Goal: Transaction & Acquisition: Obtain resource

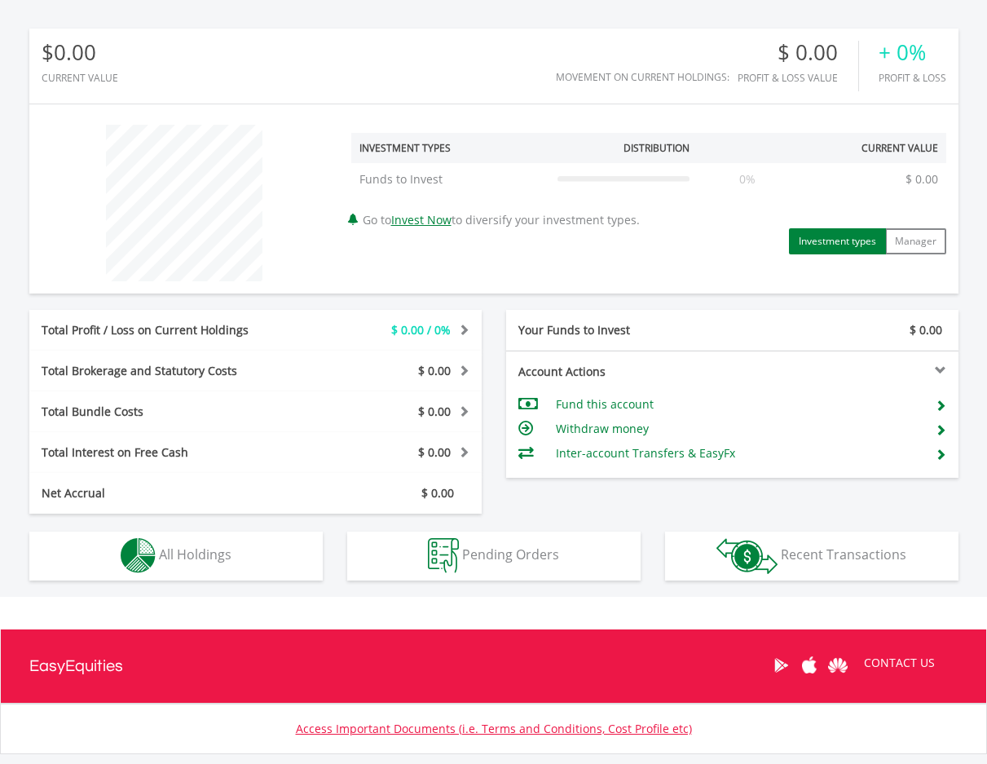
scroll to position [510, 0]
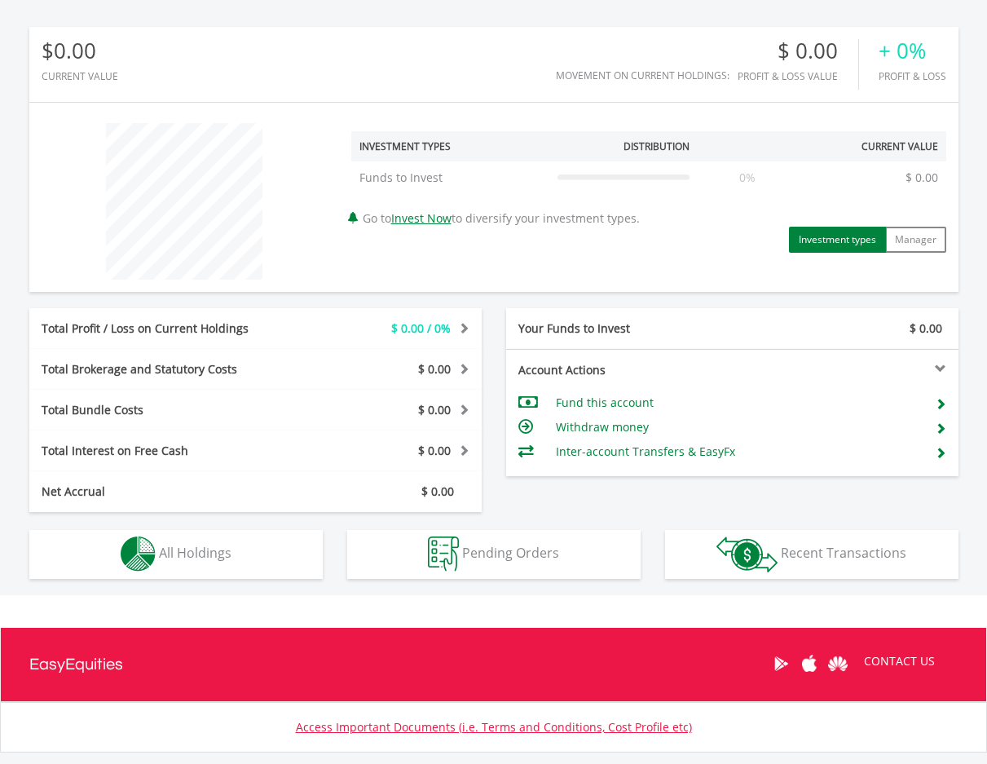
click at [663, 399] on td "Fund this account" at bounding box center [739, 402] width 366 height 24
click at [615, 400] on td "Fund this account" at bounding box center [739, 402] width 366 height 24
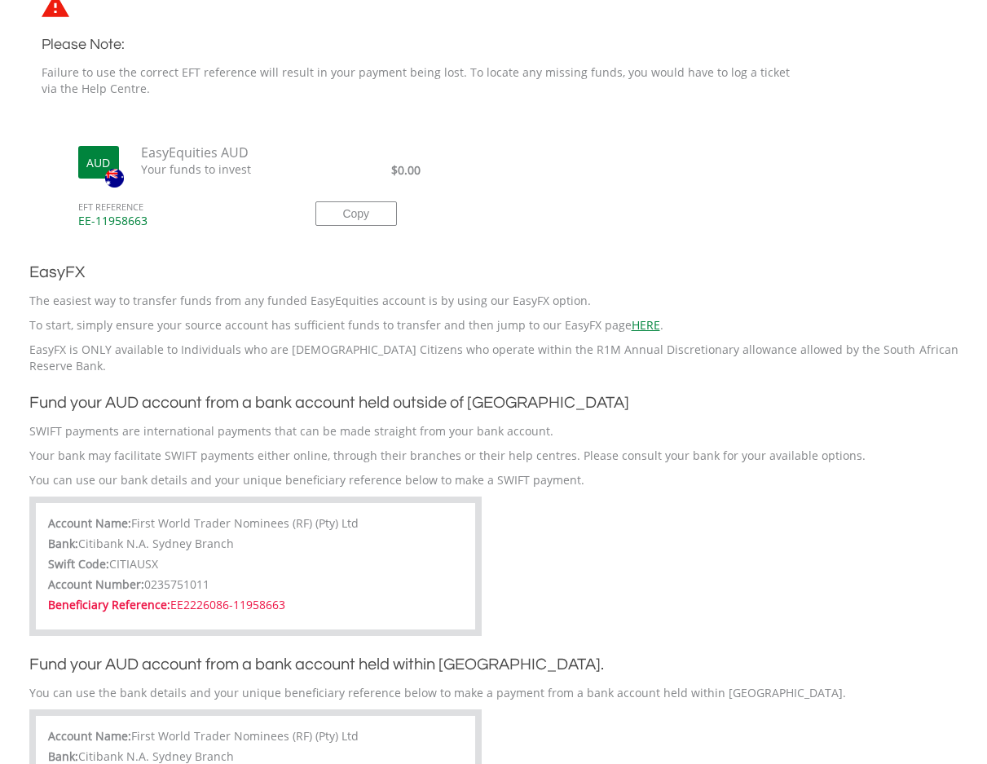
scroll to position [539, 0]
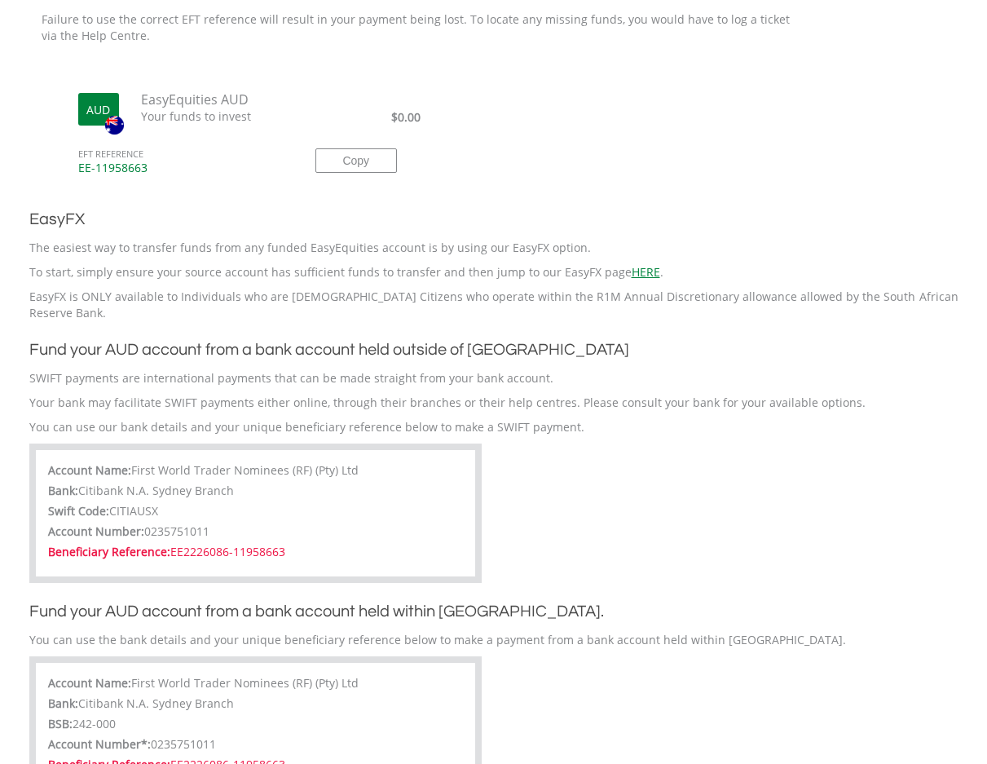
click at [119, 503] on span "CITIAUSX" at bounding box center [133, 510] width 49 height 15
click at [113, 462] on label "Account Name:" at bounding box center [89, 470] width 83 height 16
click at [136, 544] on label "Beneficiary Reference:" at bounding box center [109, 552] width 122 height 16
click at [322, 164] on button "Copy" at bounding box center [356, 160] width 82 height 24
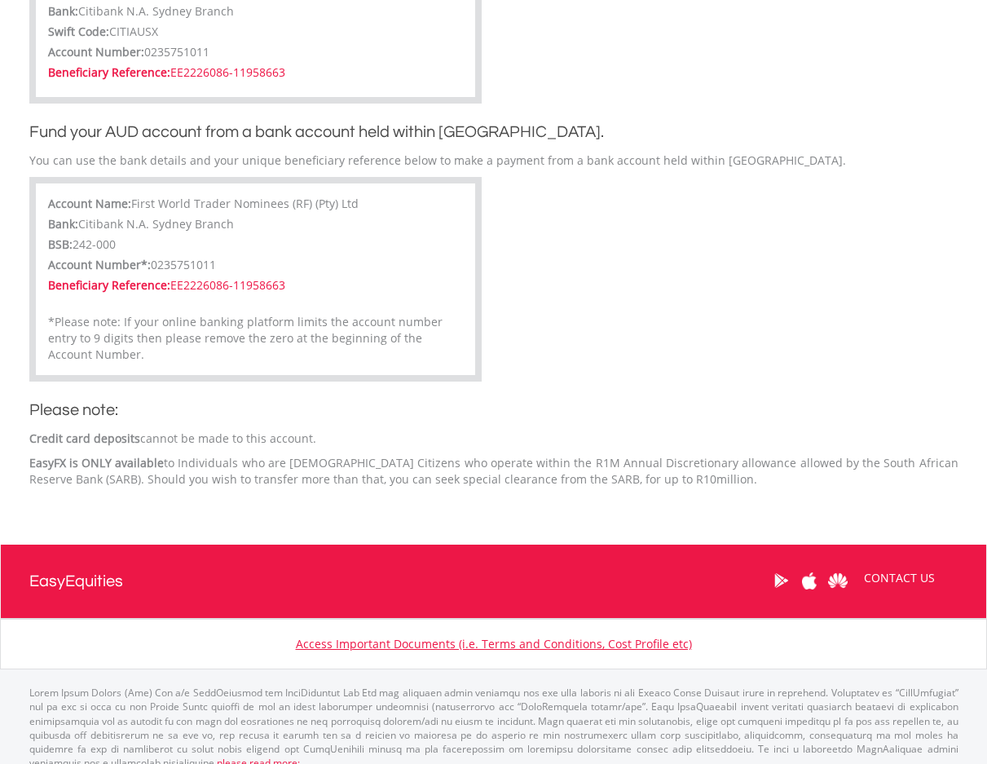
scroll to position [0, 0]
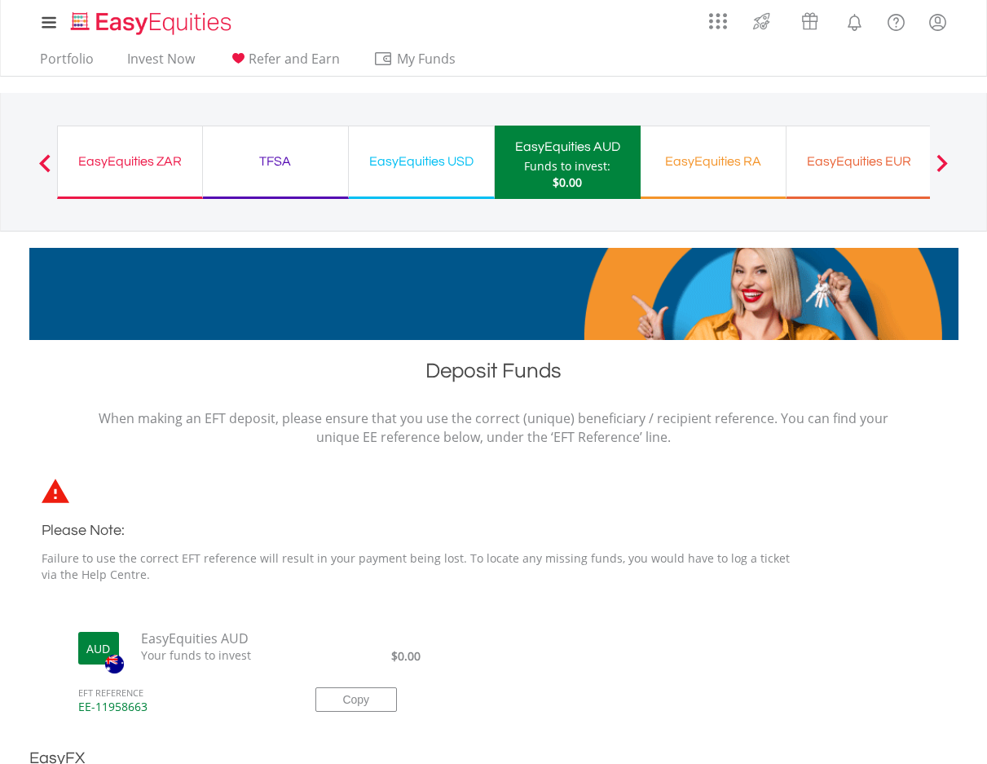
click at [570, 69] on div "Portfolio Invest Now Refer and Earn My Funds Fund your accounts Withdraw Money …" at bounding box center [493, 60] width 929 height 31
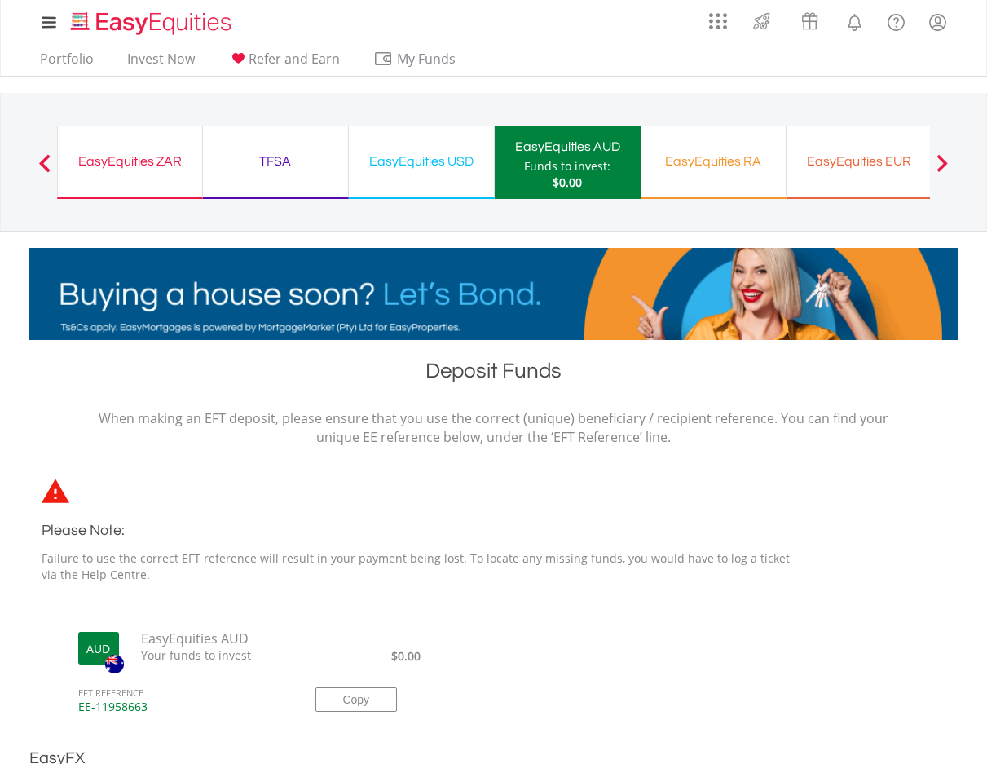
click at [424, 182] on div "EasyEquities USD Funds to invest: $0.00" at bounding box center [422, 162] width 146 height 73
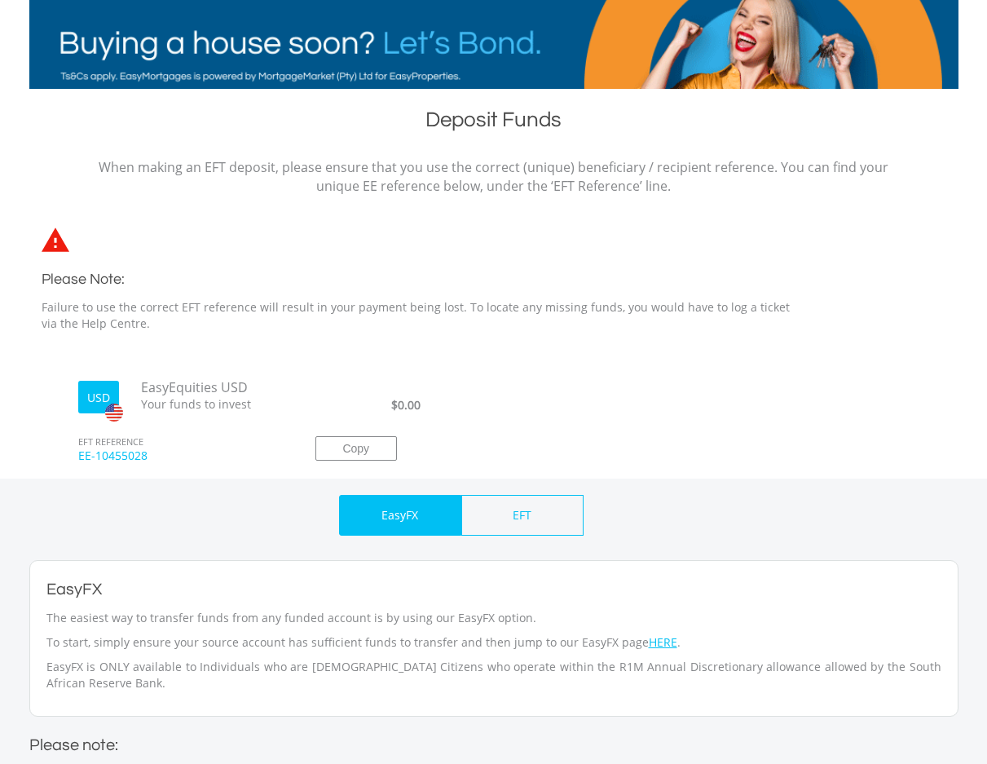
scroll to position [268, 0]
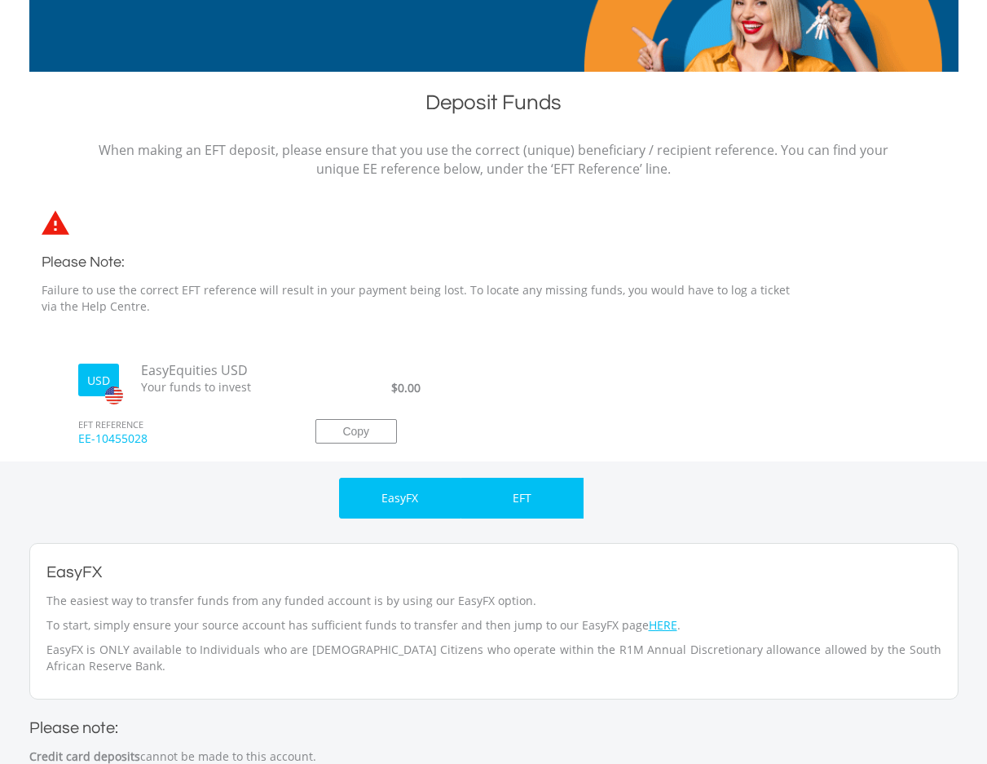
click at [531, 496] on p "EFT" at bounding box center [522, 498] width 19 height 16
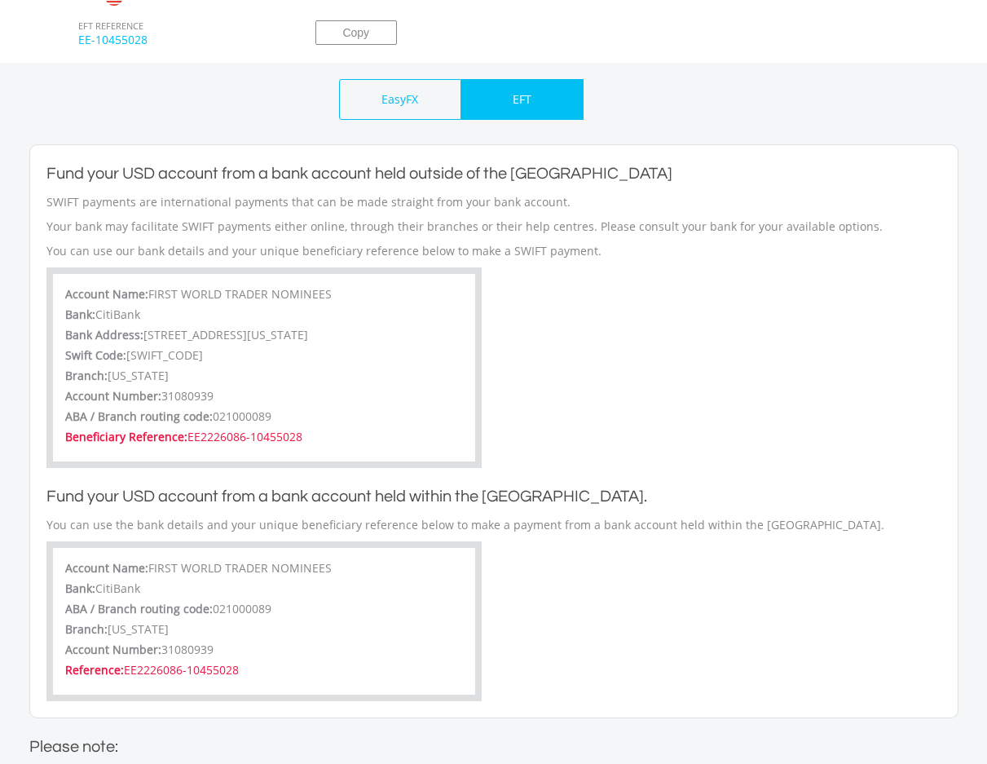
scroll to position [671, 0]
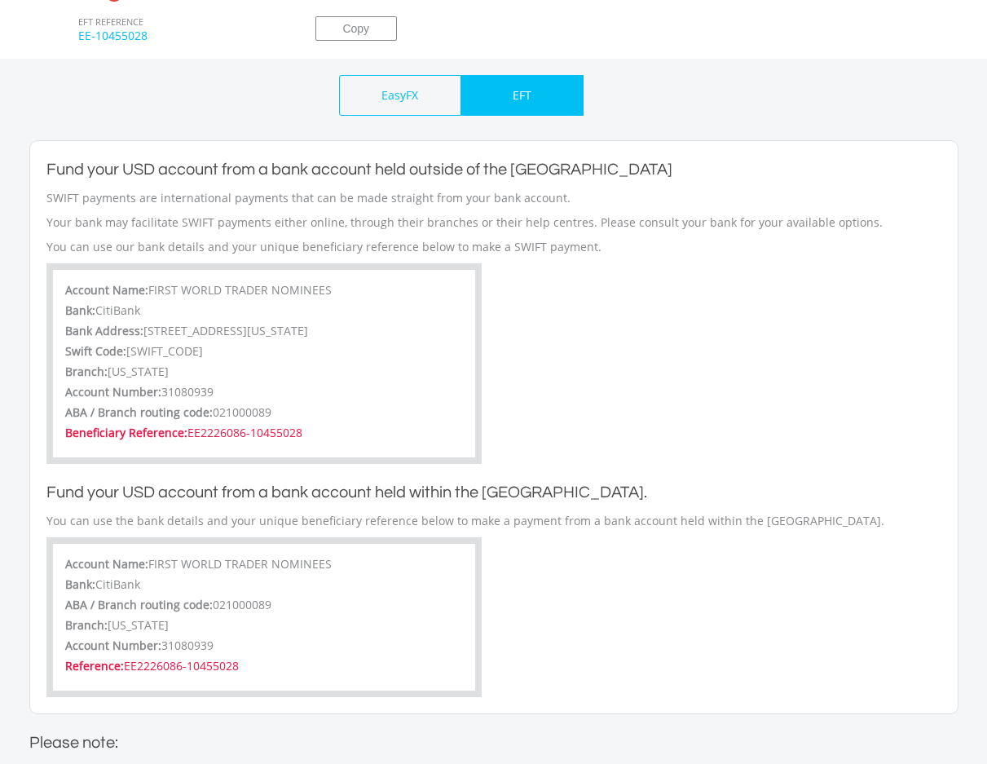
click at [539, 99] on div "EFT" at bounding box center [522, 95] width 122 height 41
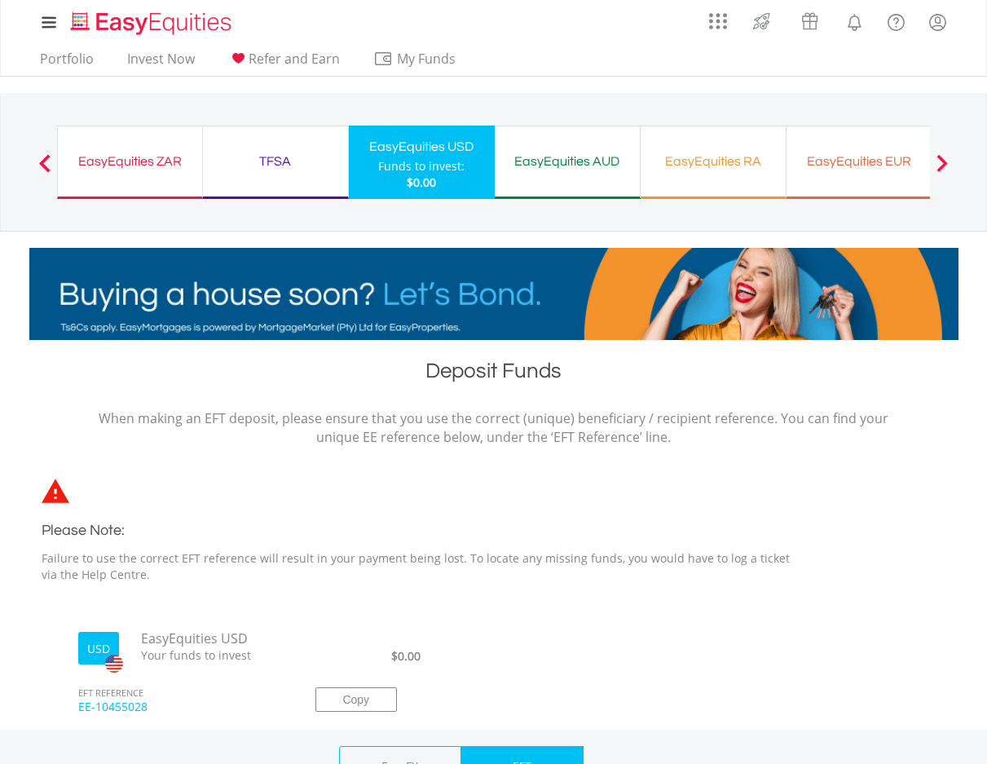
click at [915, 170] on div "EasyEquities EUR" at bounding box center [859, 161] width 126 height 23
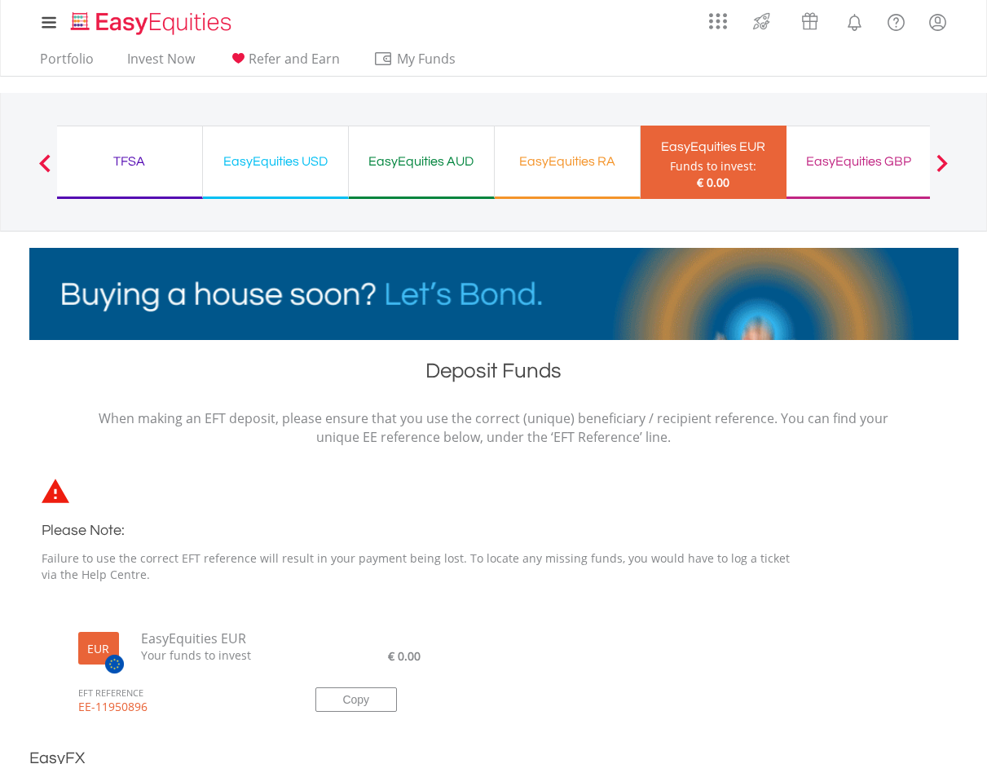
click at [981, 34] on nav "My Investments Invest Now New Listings Sell My Recurring Investments Pending Or…" at bounding box center [493, 38] width 987 height 77
